Goal: Transaction & Acquisition: Book appointment/travel/reservation

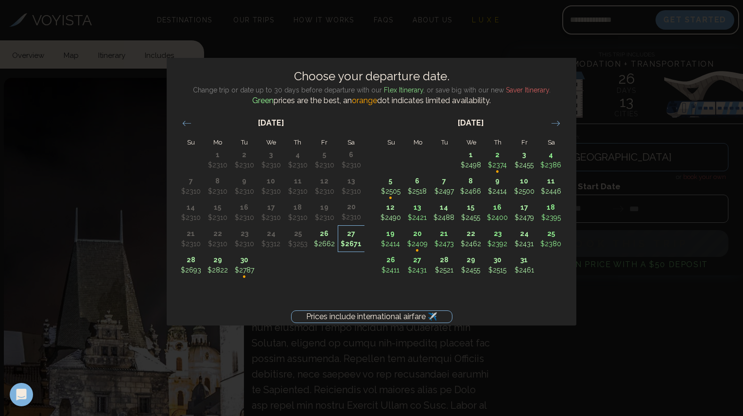
click at [346, 242] on p "$2671" at bounding box center [352, 244] width 26 height 10
type input "********"
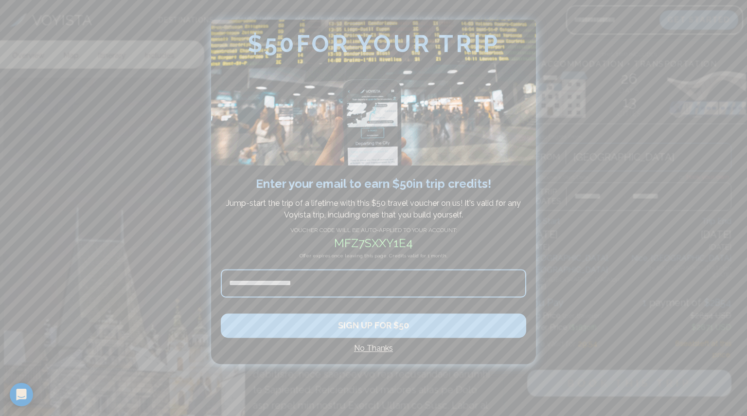
click at [743, 12] on div at bounding box center [373, 208] width 747 height 416
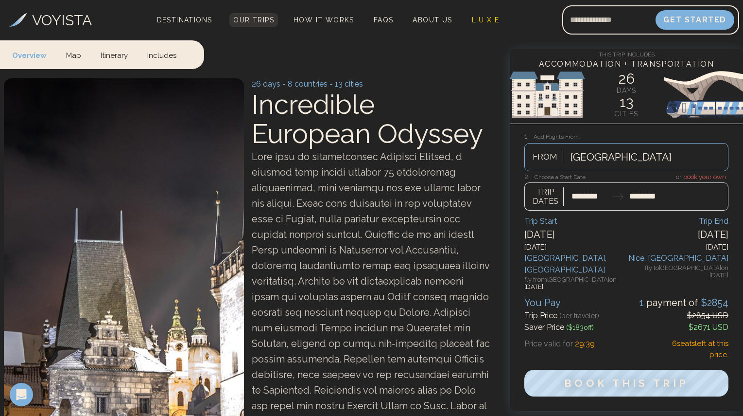
click at [241, 24] on link "Our Trips" at bounding box center [254, 20] width 49 height 14
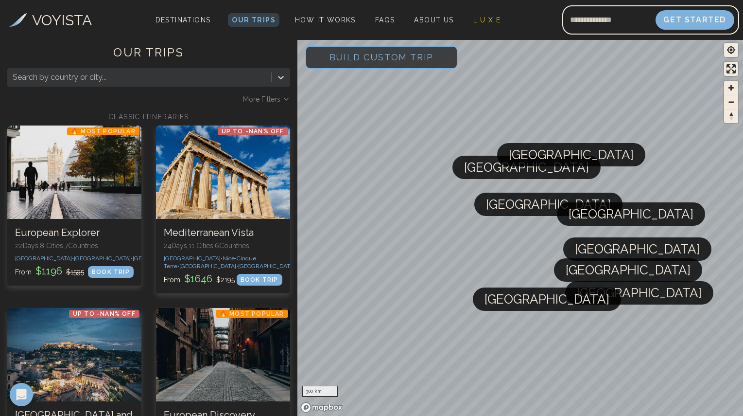
click at [354, 54] on span "Build Custom Trip" at bounding box center [382, 56] width 136 height 41
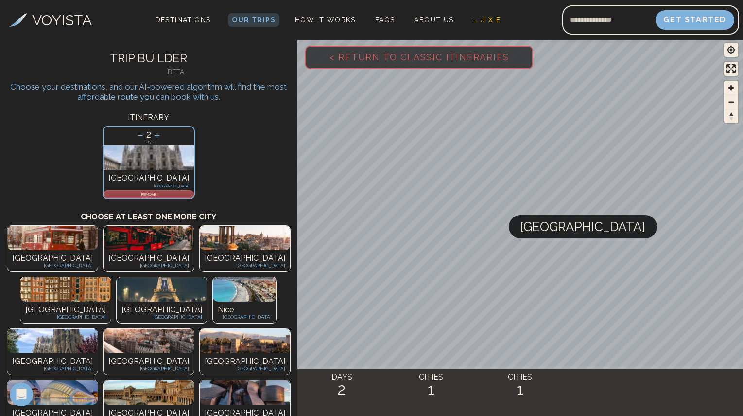
click at [143, 136] on icon at bounding box center [140, 135] width 10 height 10
click at [140, 137] on icon at bounding box center [140, 135] width 10 height 10
click at [152, 194] on p "REMOVE" at bounding box center [149, 194] width 88 height 6
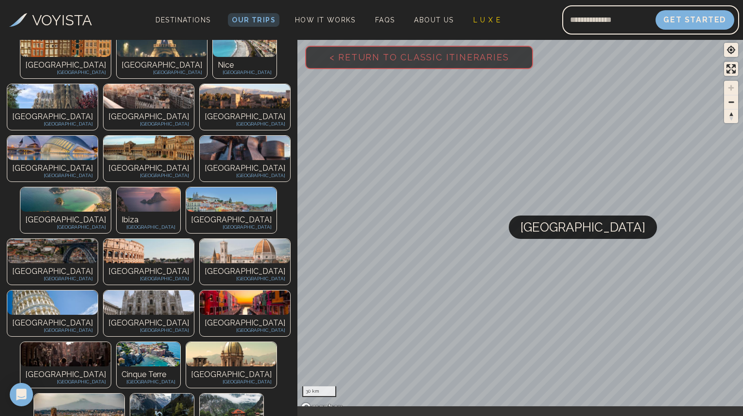
scroll to position [160, 0]
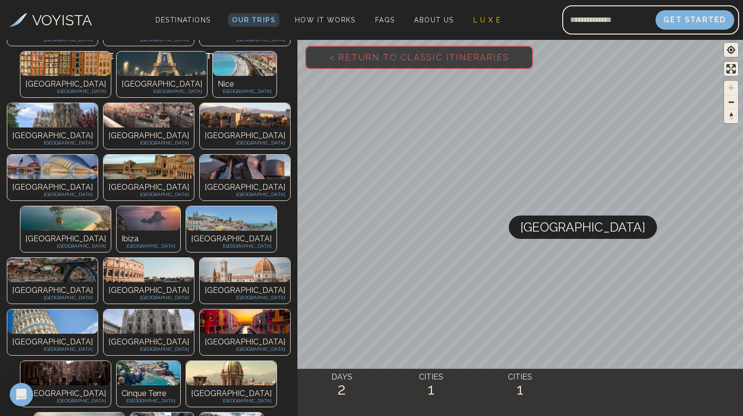
scroll to position [250, 0]
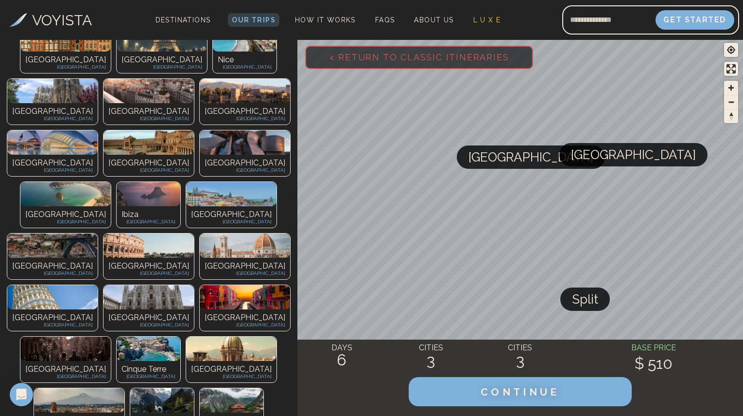
click at [135, 415] on p "Interlaken" at bounding box center [162, 421] width 54 height 12
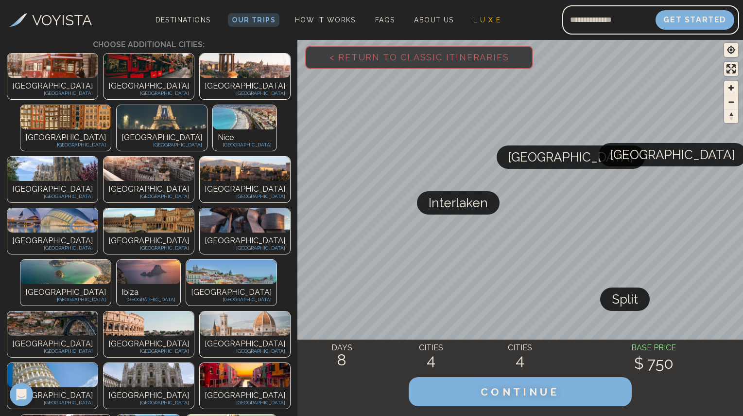
click at [456, 211] on span "Interlaken" at bounding box center [458, 202] width 59 height 23
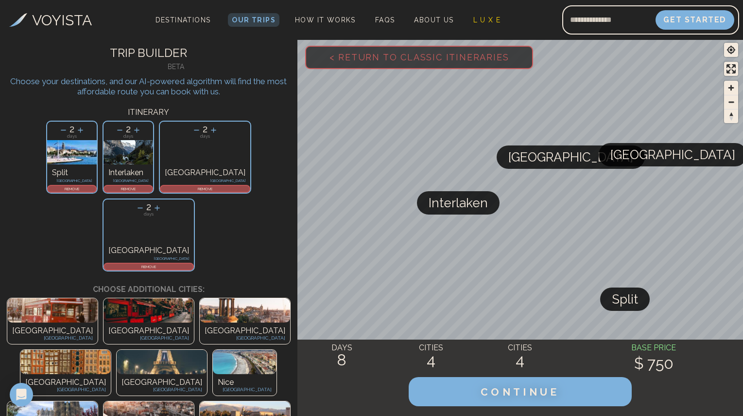
scroll to position [0, 0]
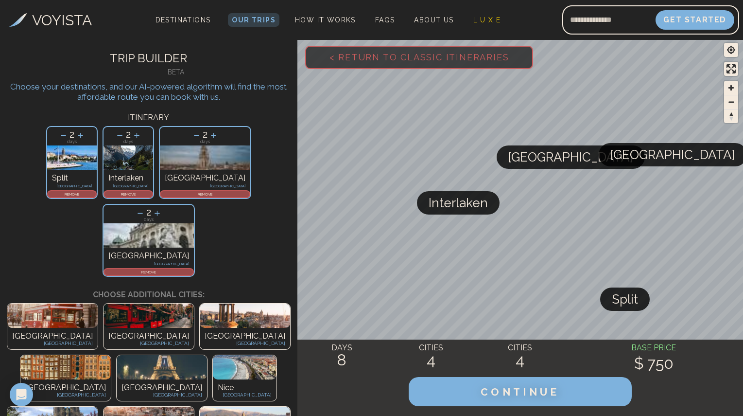
click at [135, 194] on p "REMOVE" at bounding box center [129, 194] width 48 height 6
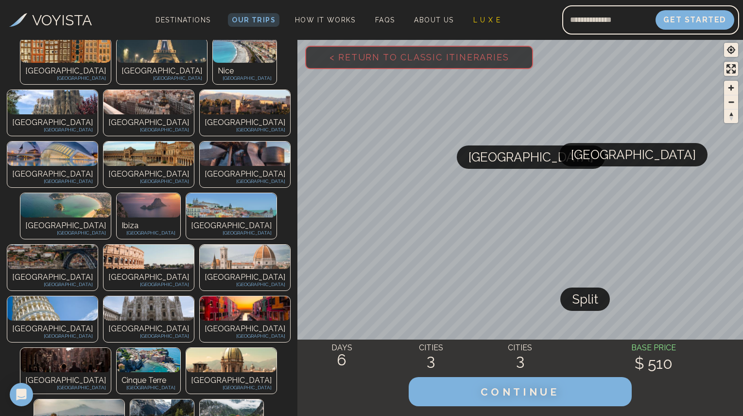
scroll to position [239, 0]
click at [98, 141] on img at bounding box center [52, 153] width 90 height 24
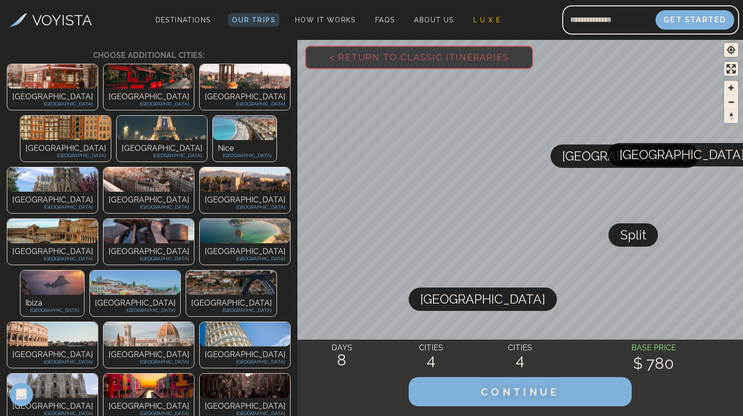
click at [186, 270] on img at bounding box center [231, 282] width 90 height 24
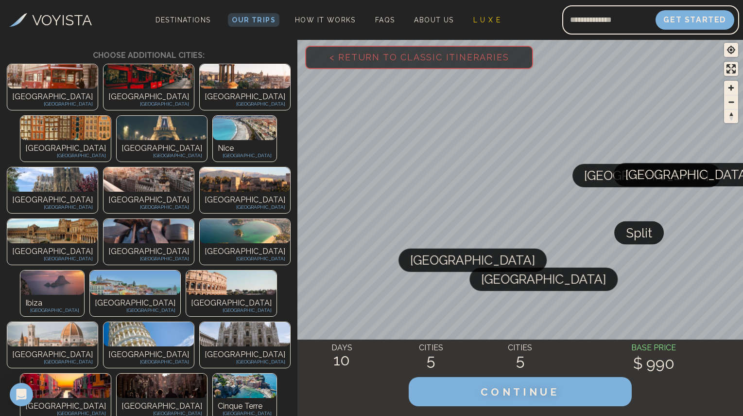
click at [90, 295] on div "[GEOGRAPHIC_DATA] [GEOGRAPHIC_DATA]" at bounding box center [135, 305] width 90 height 21
